Goal: Transaction & Acquisition: Purchase product/service

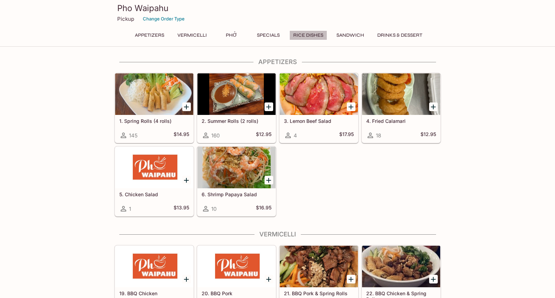
click at [302, 34] on button "Rice Dishes" at bounding box center [309, 35] width 38 height 10
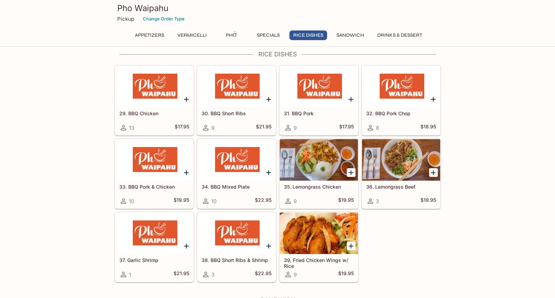
scroll to position [982, 0]
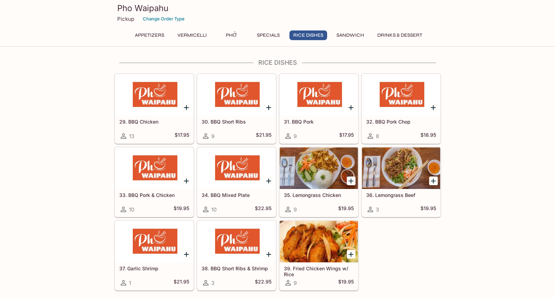
click at [229, 190] on div "34. BBQ Mixed Plate 10 $22.95" at bounding box center [237, 203] width 78 height 28
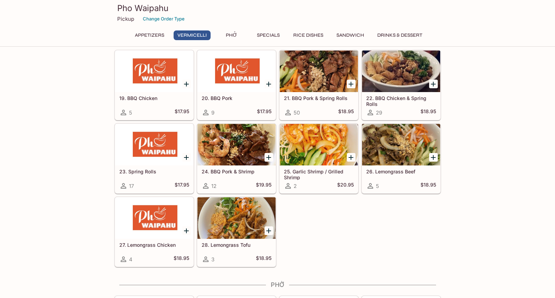
scroll to position [204, 0]
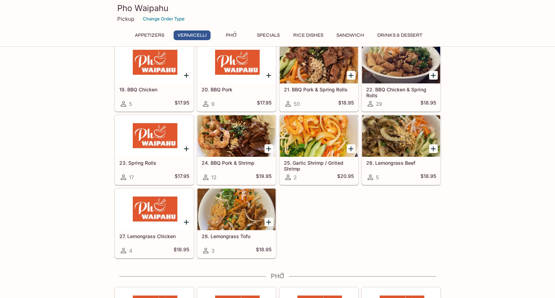
click at [302, 35] on button "Rice Dishes" at bounding box center [309, 35] width 38 height 10
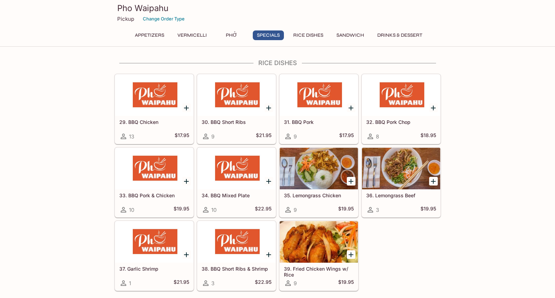
scroll to position [982, 0]
